Goal: Transaction & Acquisition: Purchase product/service

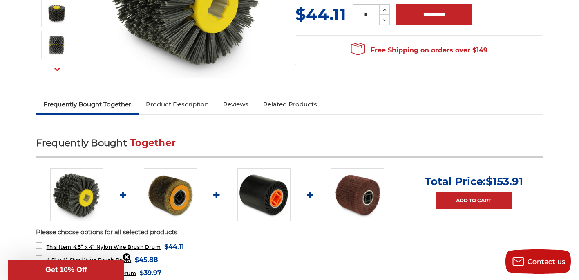
scroll to position [193, 0]
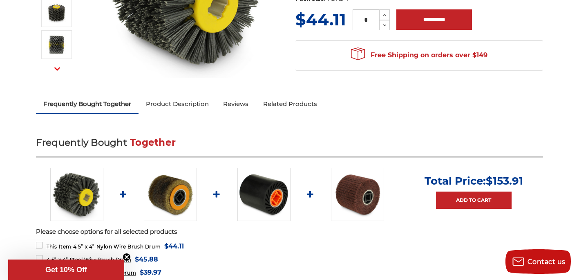
click at [196, 196] on li at bounding box center [170, 194] width 65 height 53
click at [175, 196] on img at bounding box center [170, 194] width 53 height 53
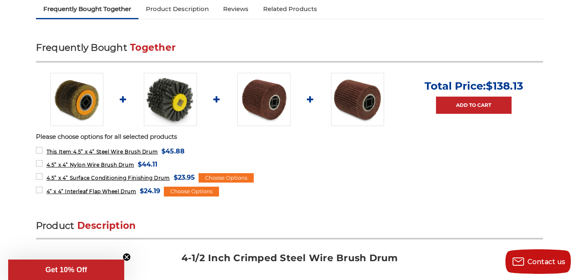
scroll to position [291, 0]
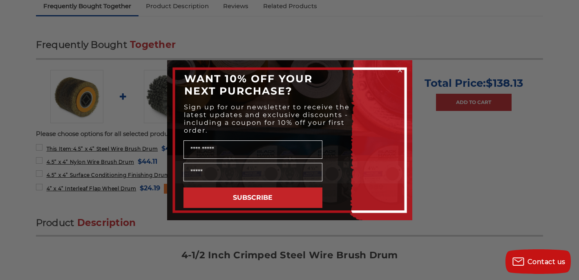
click at [493, 136] on div "Close dialog WANT 10% OFF YOUR NEXT PURCHASE? Sign up for our newsletter to rec…" at bounding box center [289, 140] width 579 height 280
